Goal: Navigation & Orientation: Find specific page/section

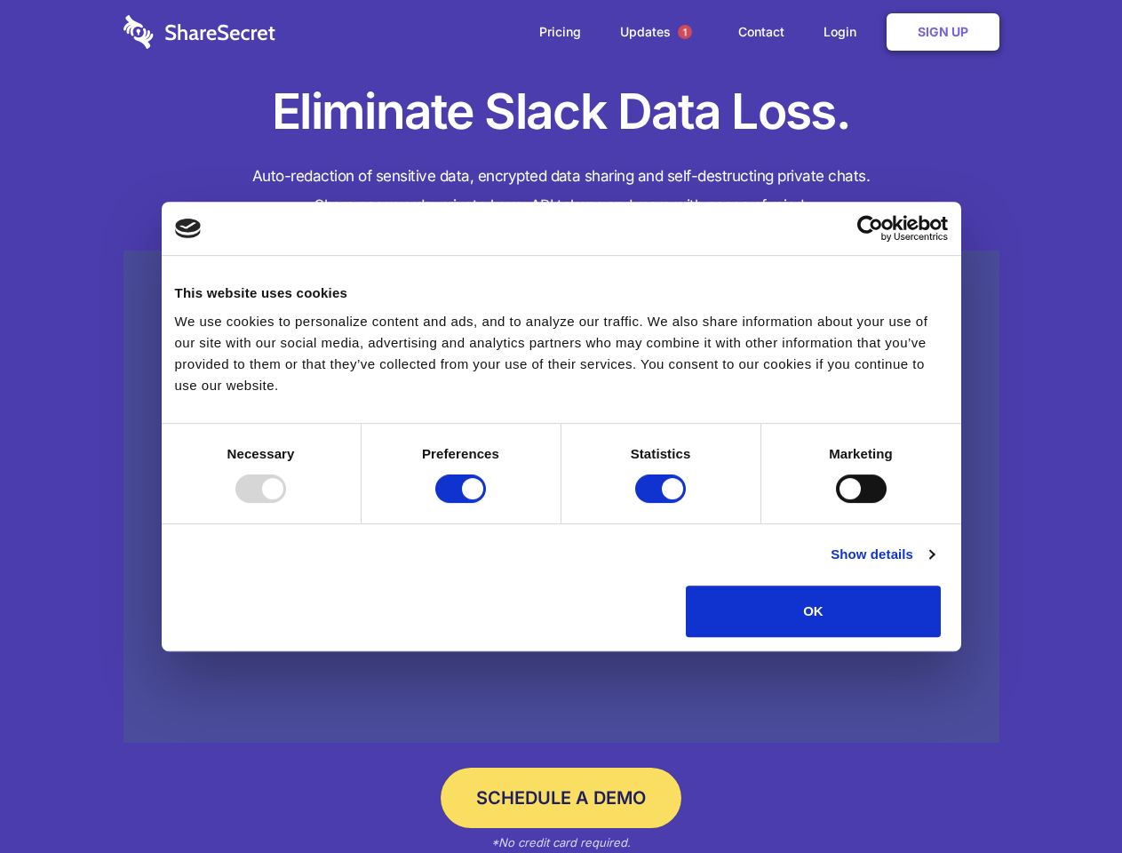
click at [286, 503] on div at bounding box center [260, 489] width 51 height 28
click at [486, 503] on input "Preferences" at bounding box center [460, 489] width 51 height 28
checkbox input "false"
click at [663, 503] on input "Statistics" at bounding box center [660, 489] width 51 height 28
checkbox input "false"
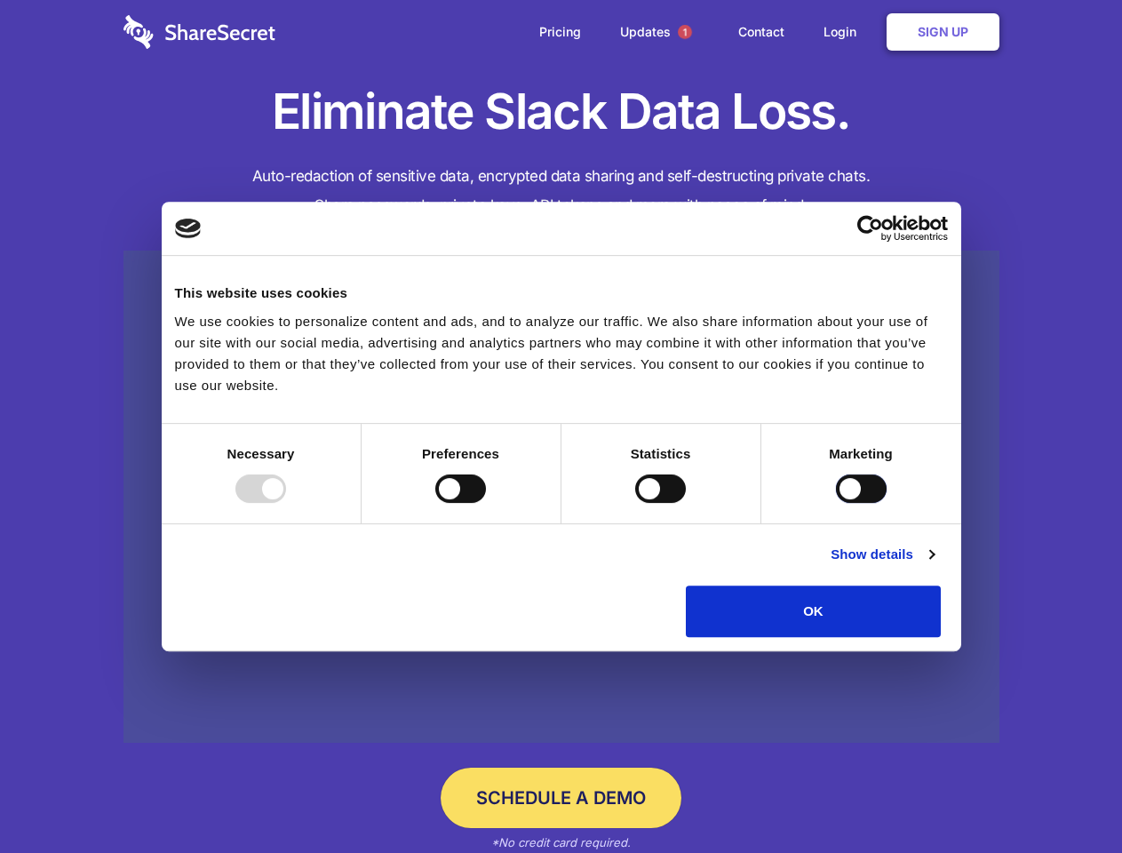
click at [836, 503] on input "Marketing" at bounding box center [861, 489] width 51 height 28
checkbox input "true"
click at [934, 565] on link "Show details" at bounding box center [882, 554] width 103 height 21
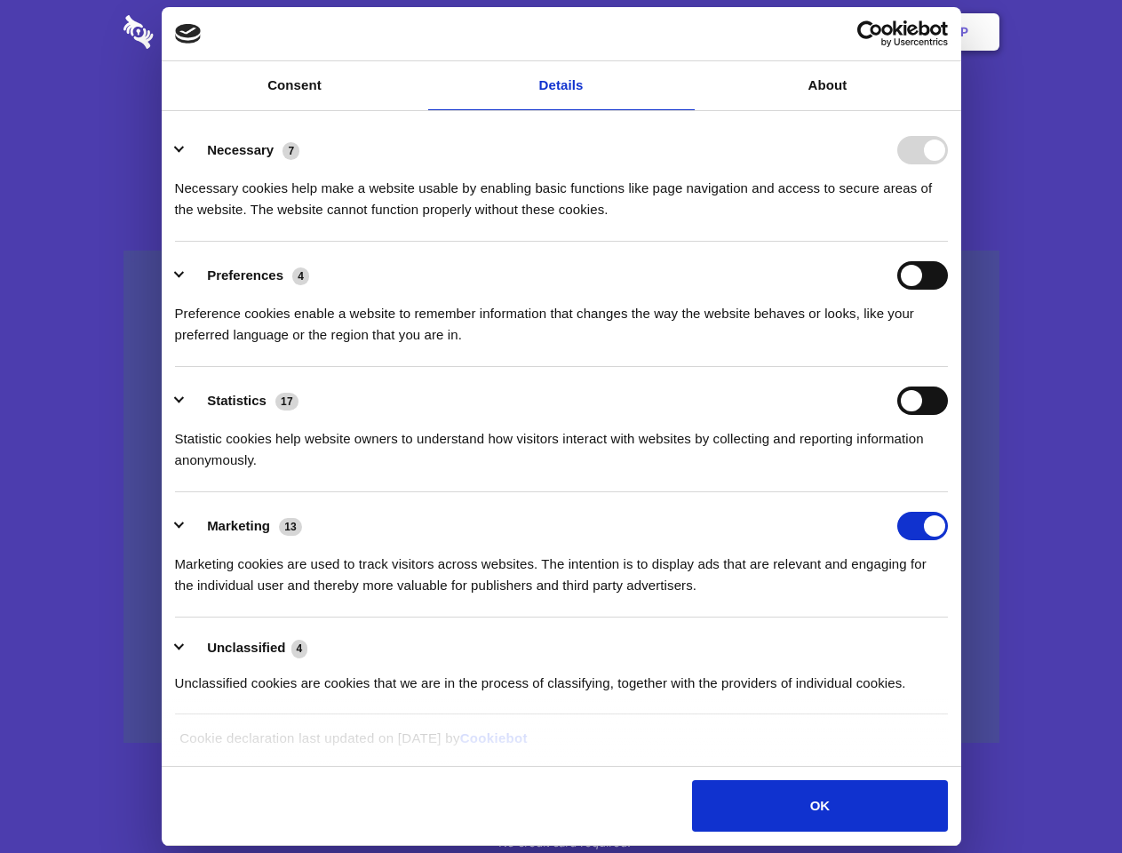
click at [948, 242] on li "Necessary 7 Necessary cookies help make a website usable by enabling basic func…" at bounding box center [561, 178] width 773 height 125
click at [684, 32] on span "1" at bounding box center [685, 32] width 14 height 14
